Goal: Information Seeking & Learning: Learn about a topic

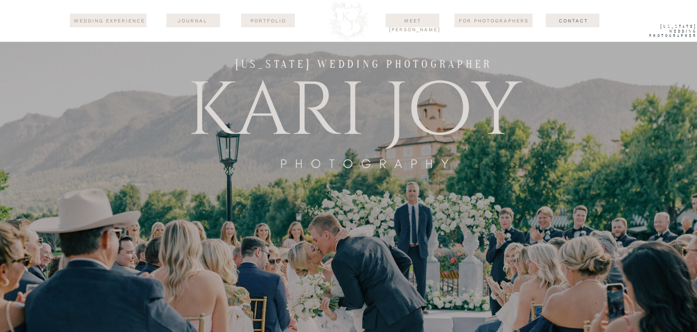
click at [121, 20] on nav "wedding experience" at bounding box center [109, 21] width 74 height 9
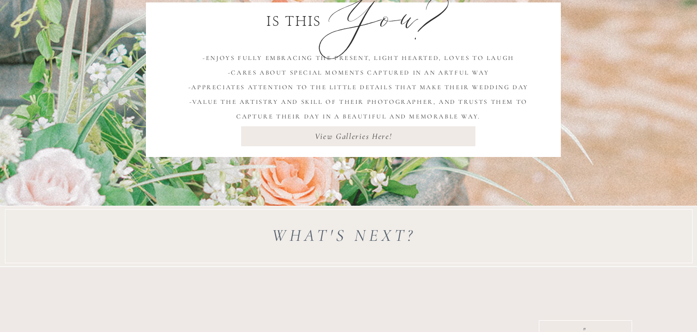
scroll to position [827, 0]
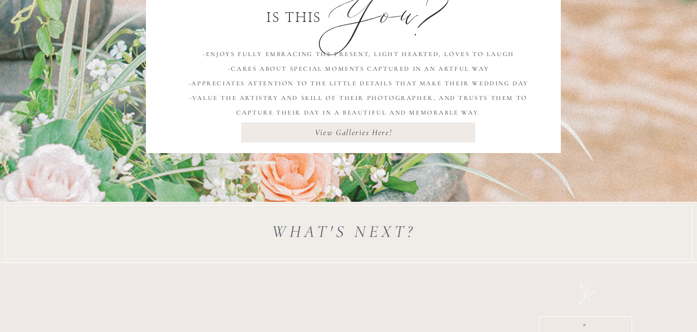
drag, startPoint x: 0, startPoint y: 0, endPoint x: 356, endPoint y: 136, distance: 381.3
click at [356, 136] on h3 "View Galleries Here!" at bounding box center [353, 138] width 279 height 26
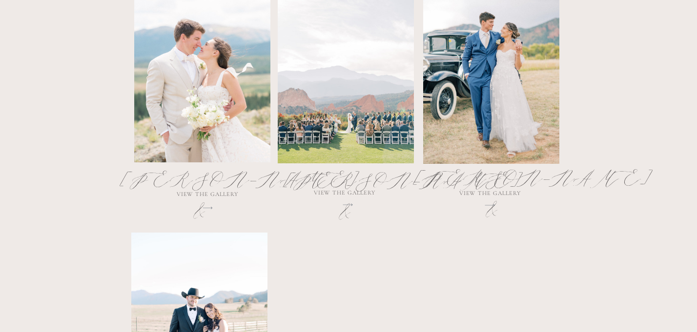
scroll to position [609, 0]
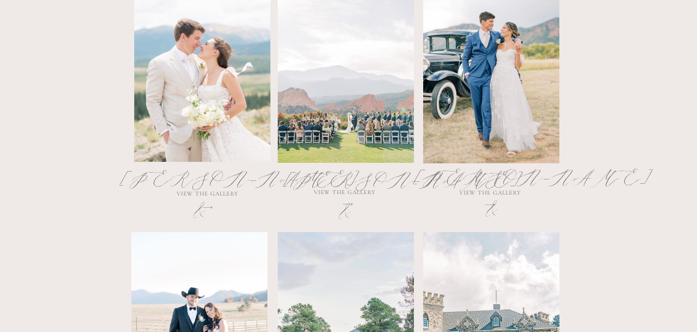
click at [508, 181] on h2 "Caroline & Harrison" at bounding box center [491, 185] width 155 height 46
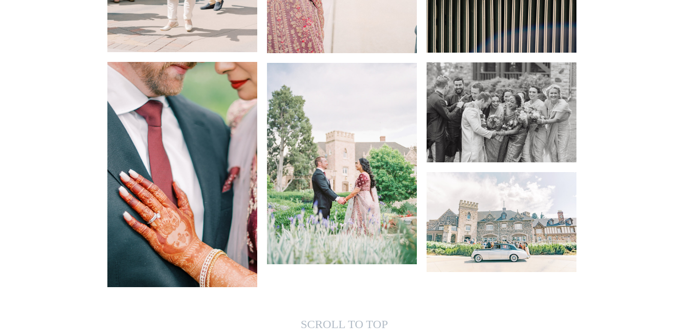
scroll to position [13636, 0]
